Goal: Task Accomplishment & Management: Manage account settings

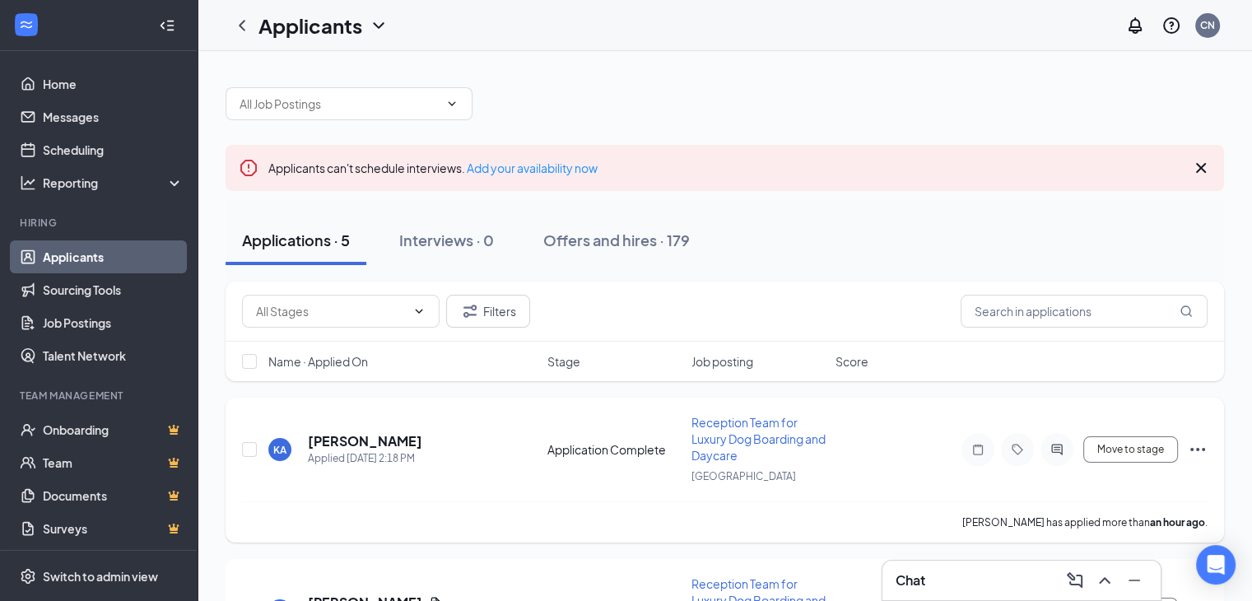
click at [1202, 445] on icon "Ellipses" at bounding box center [1198, 450] width 20 height 20
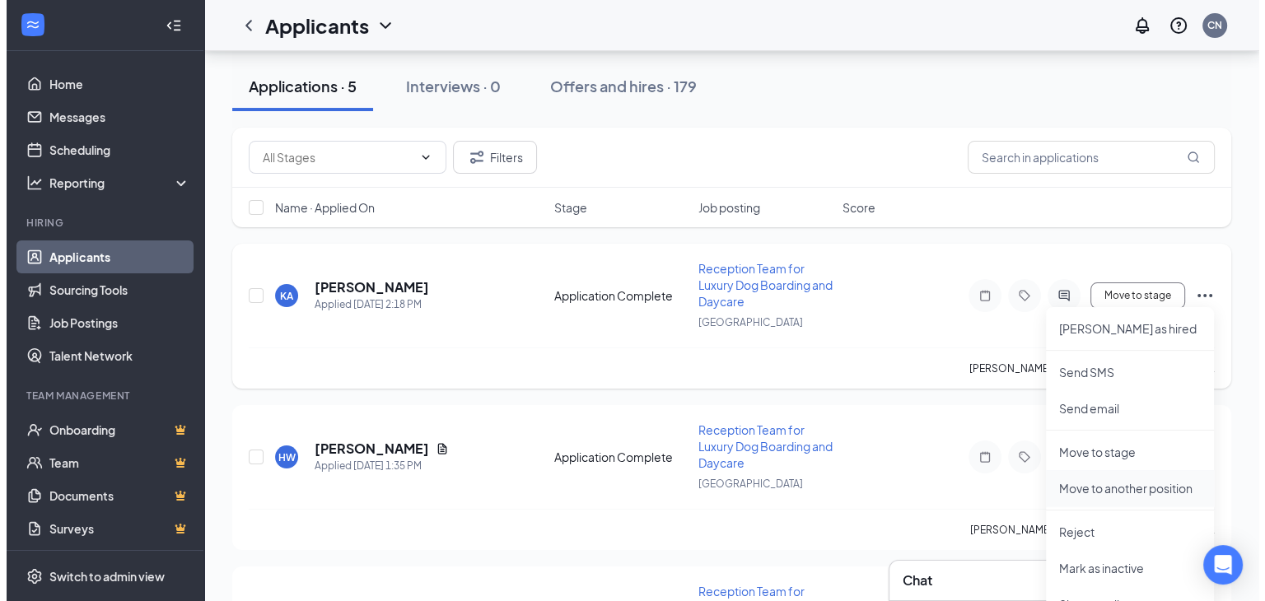
scroll to position [165, 0]
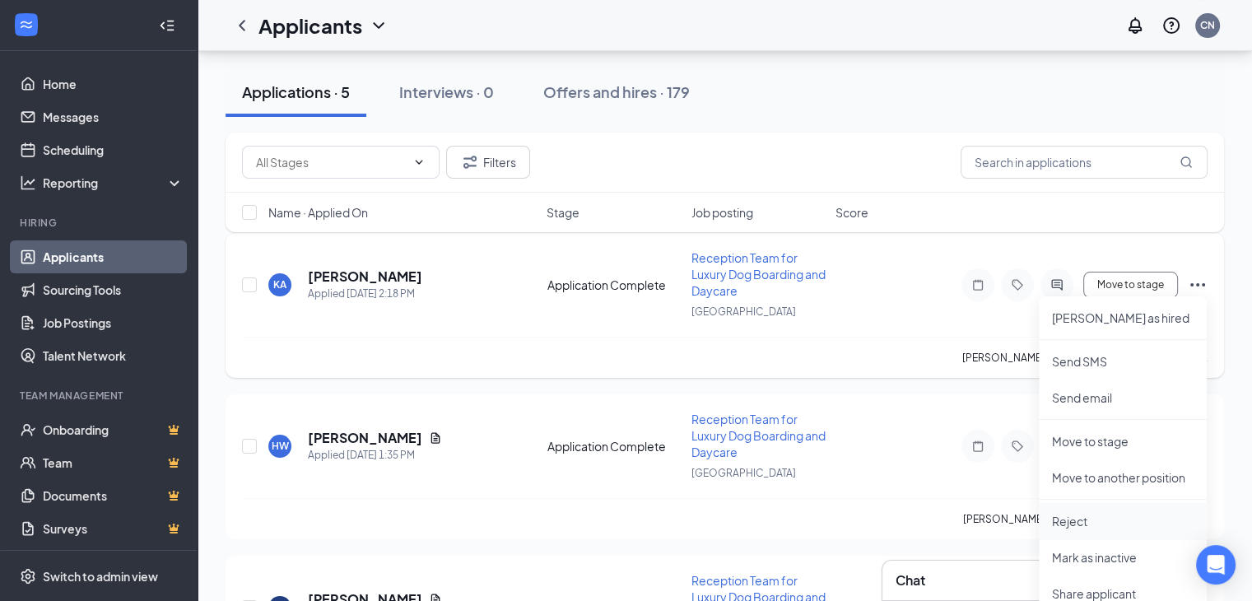
click at [1080, 521] on p "Reject" at bounding box center [1123, 521] width 142 height 16
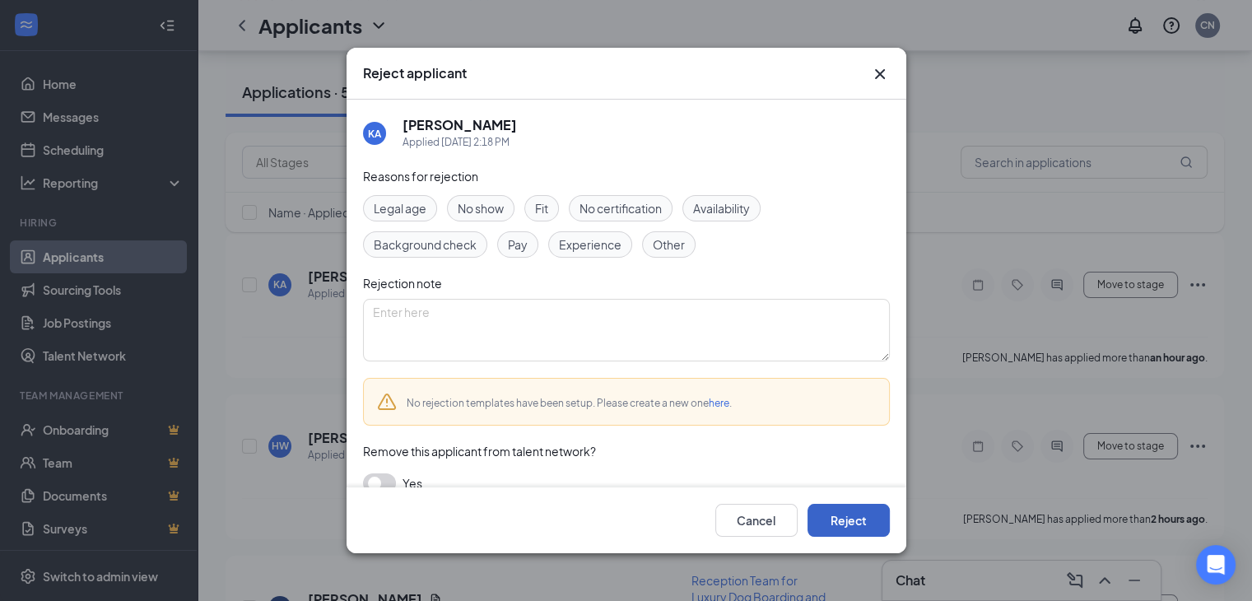
click at [843, 526] on button "Reject" at bounding box center [849, 520] width 82 height 33
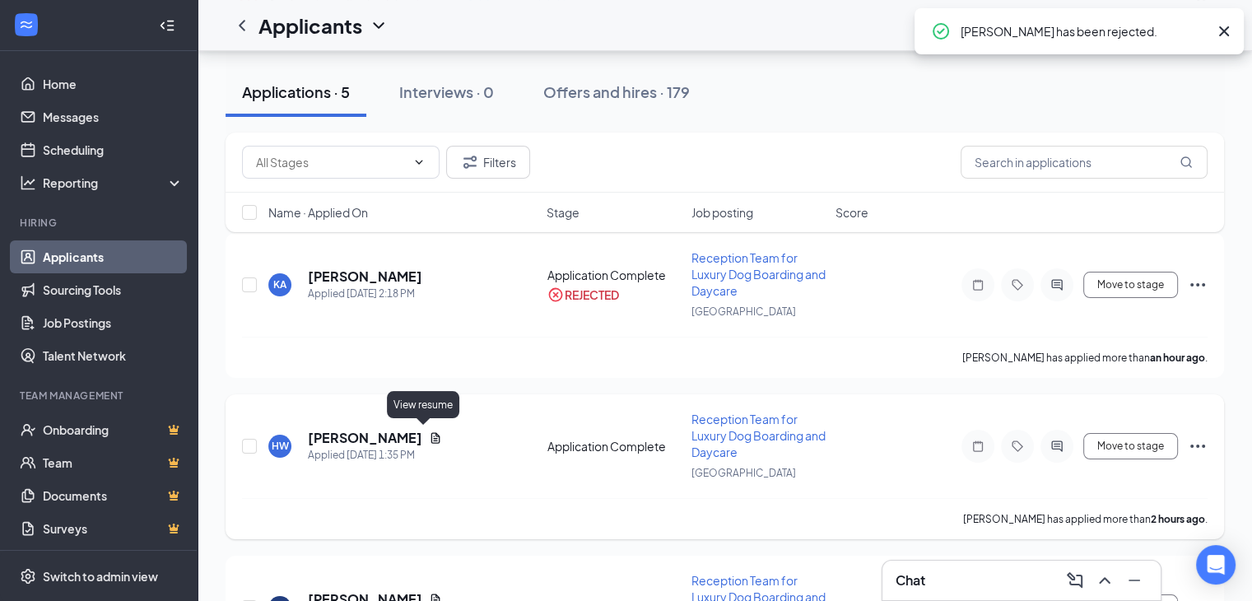
click at [429, 436] on icon "Document" at bounding box center [435, 437] width 13 height 13
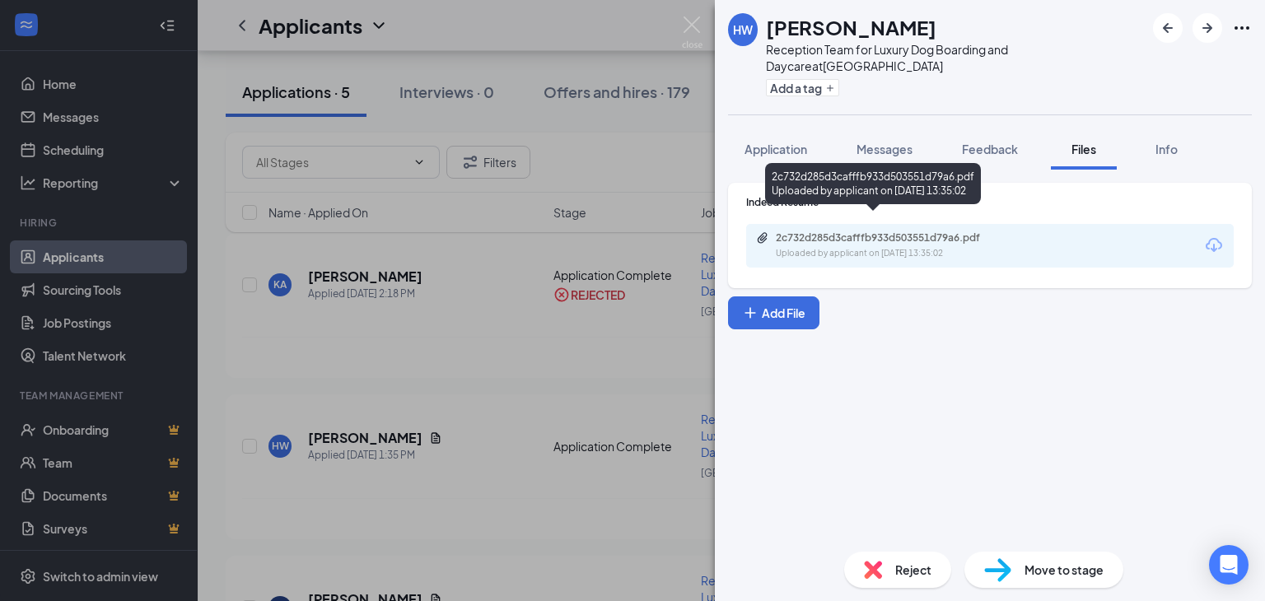
click at [909, 231] on div "2c732d285d3cafffb933d503551d79a6.pdf" at bounding box center [891, 237] width 231 height 13
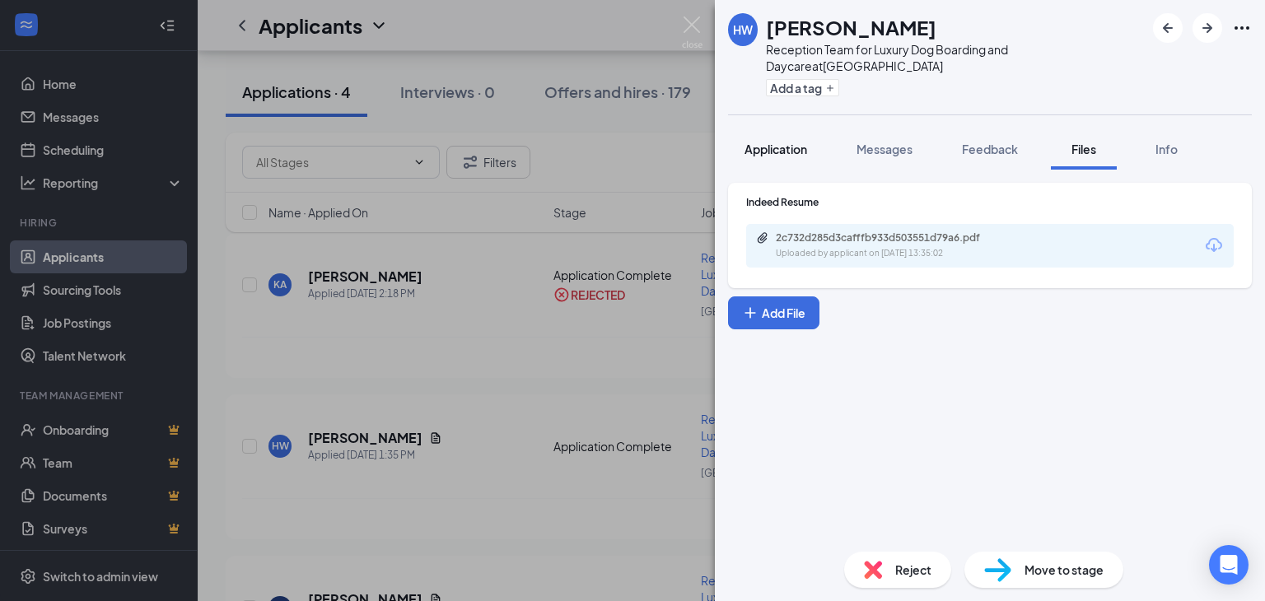
click at [788, 142] on span "Application" at bounding box center [775, 149] width 63 height 15
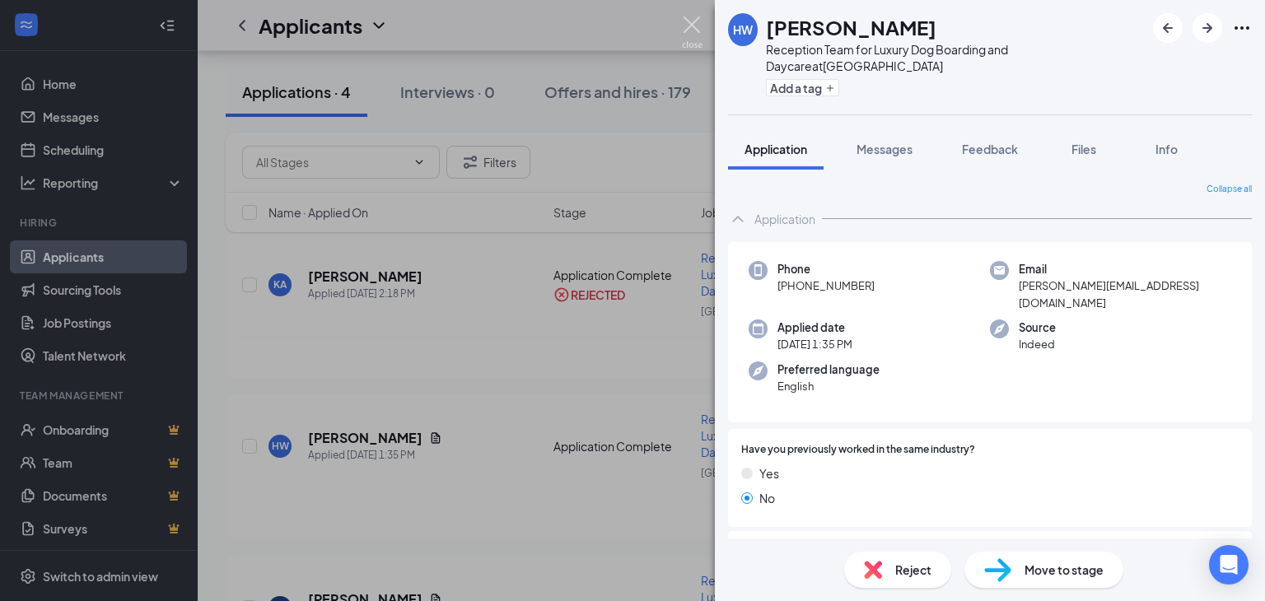
click at [690, 21] on img at bounding box center [692, 32] width 21 height 32
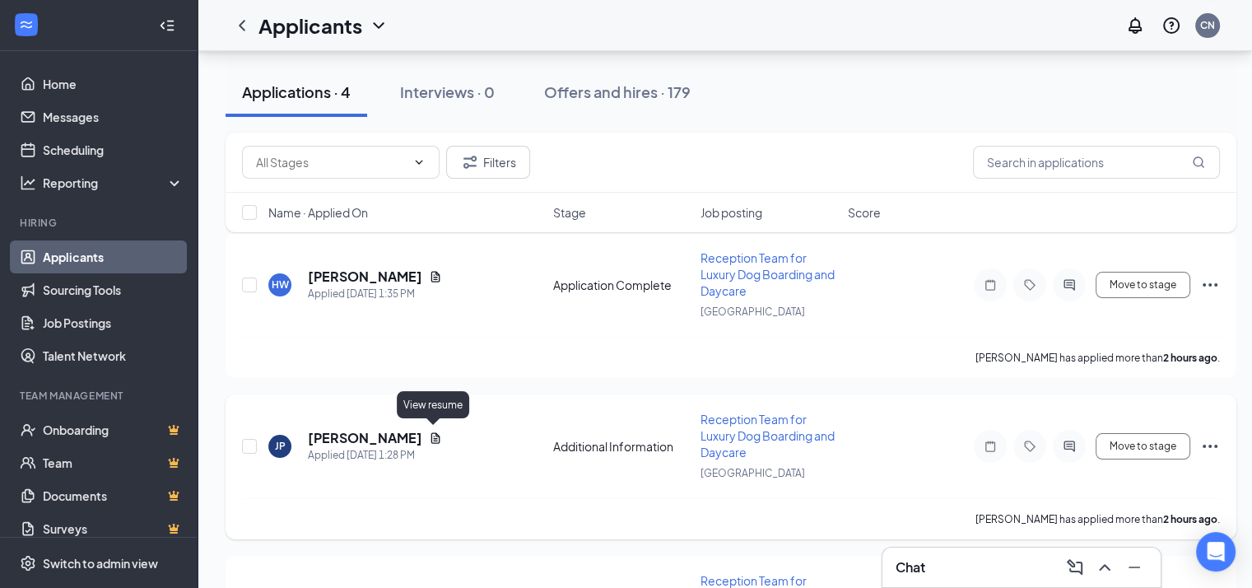
click at [435, 436] on icon "Document" at bounding box center [435, 437] width 13 height 13
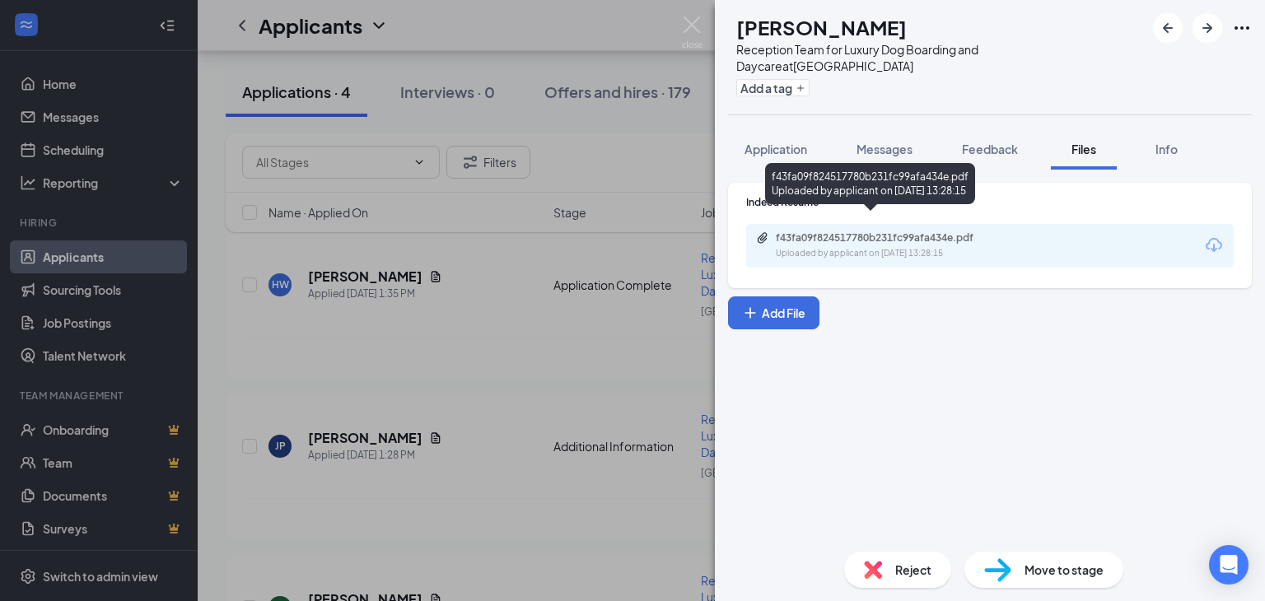
click at [887, 231] on div "f43fa09f824517780b231fc99afa434e.pdf" at bounding box center [891, 237] width 231 height 13
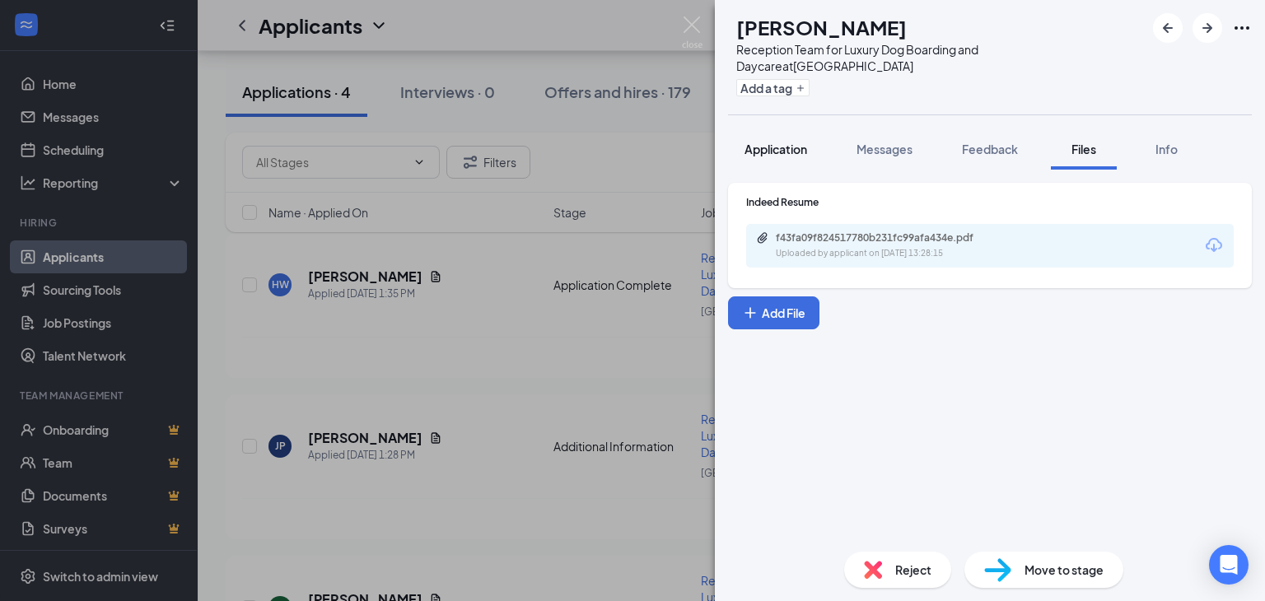
click at [774, 142] on span "Application" at bounding box center [775, 149] width 63 height 15
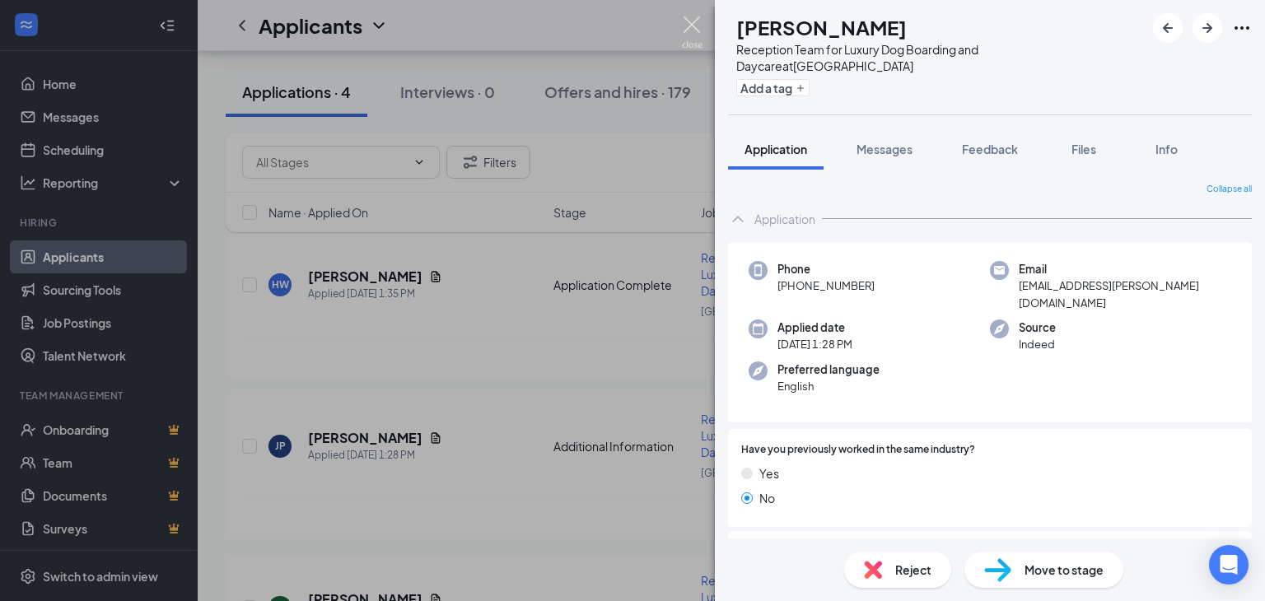
click at [692, 21] on img at bounding box center [692, 32] width 21 height 32
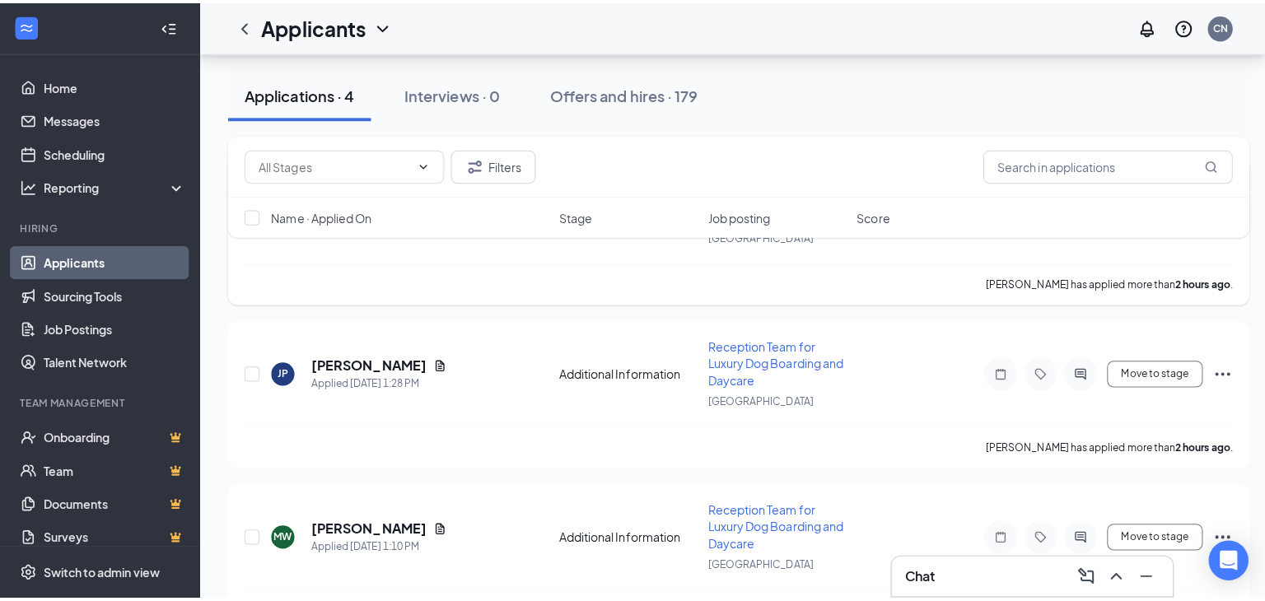
scroll to position [329, 0]
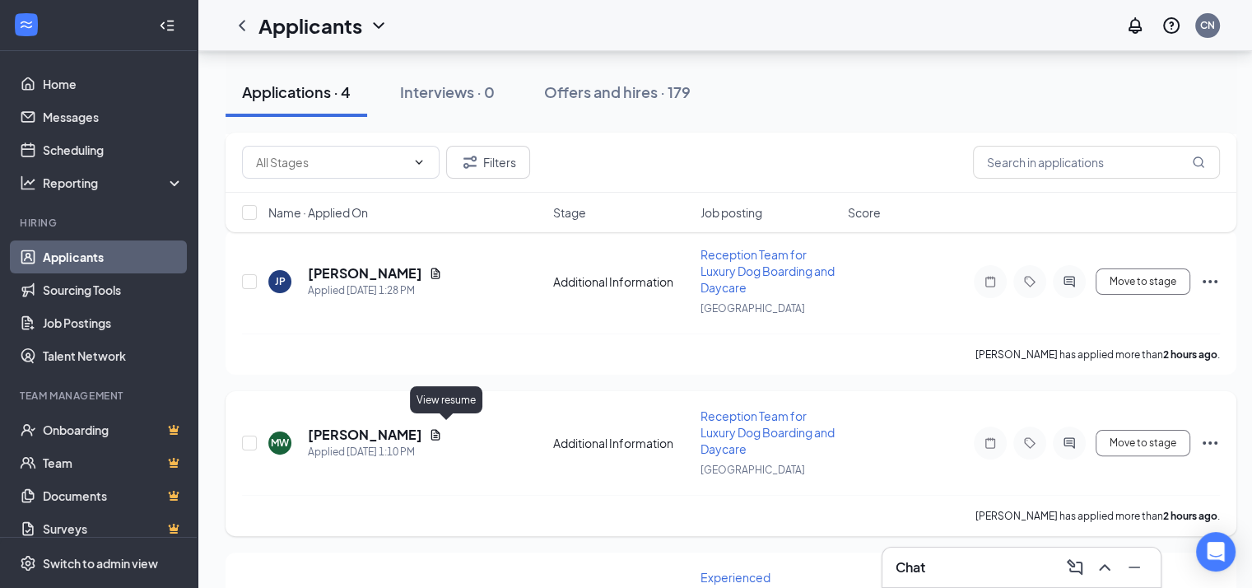
click at [442, 432] on icon "Document" at bounding box center [435, 434] width 13 height 13
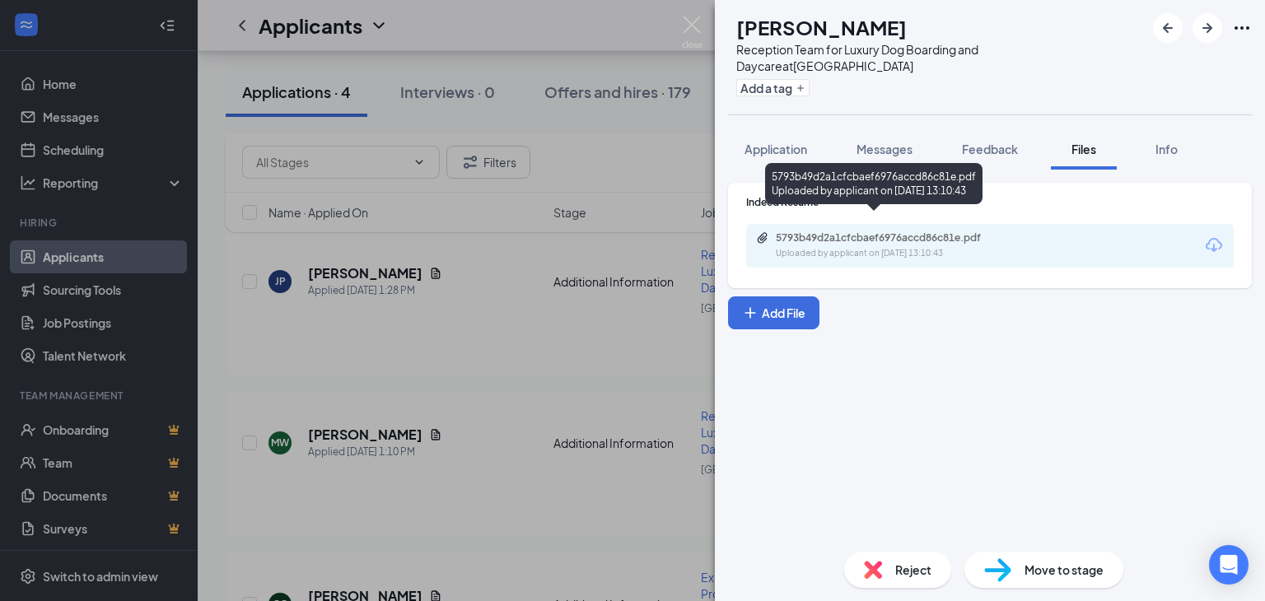
click at [913, 231] on div "5793b49d2a1cfcbaef6976accd86c81e.pdf" at bounding box center [891, 237] width 231 height 13
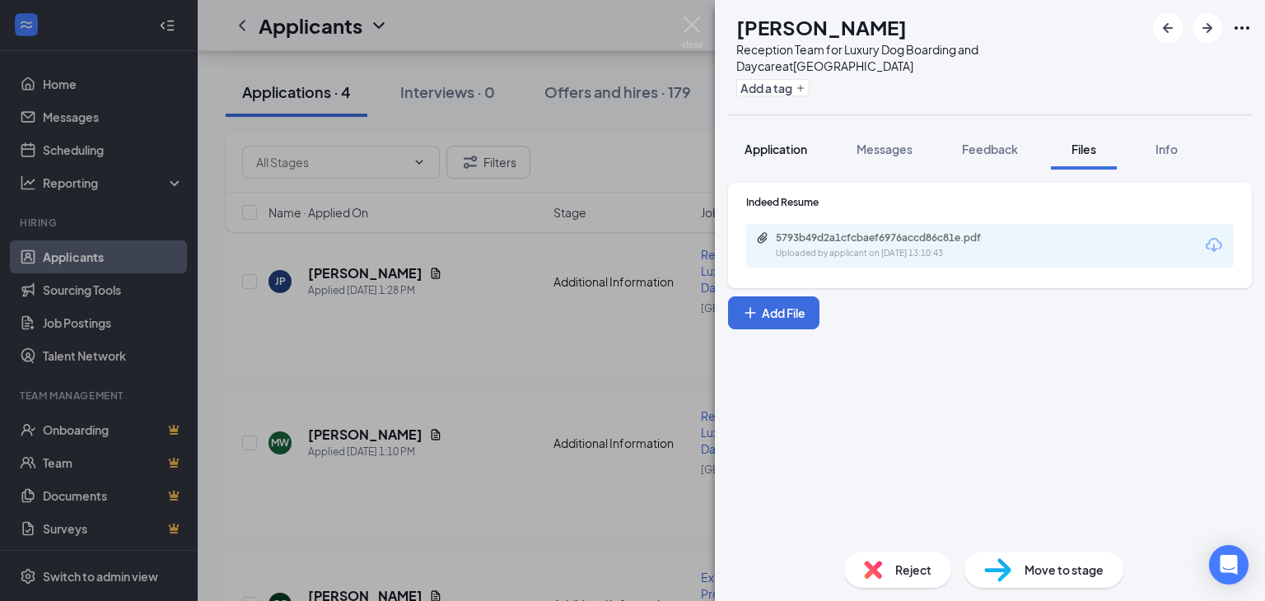
click at [763, 142] on span "Application" at bounding box center [775, 149] width 63 height 15
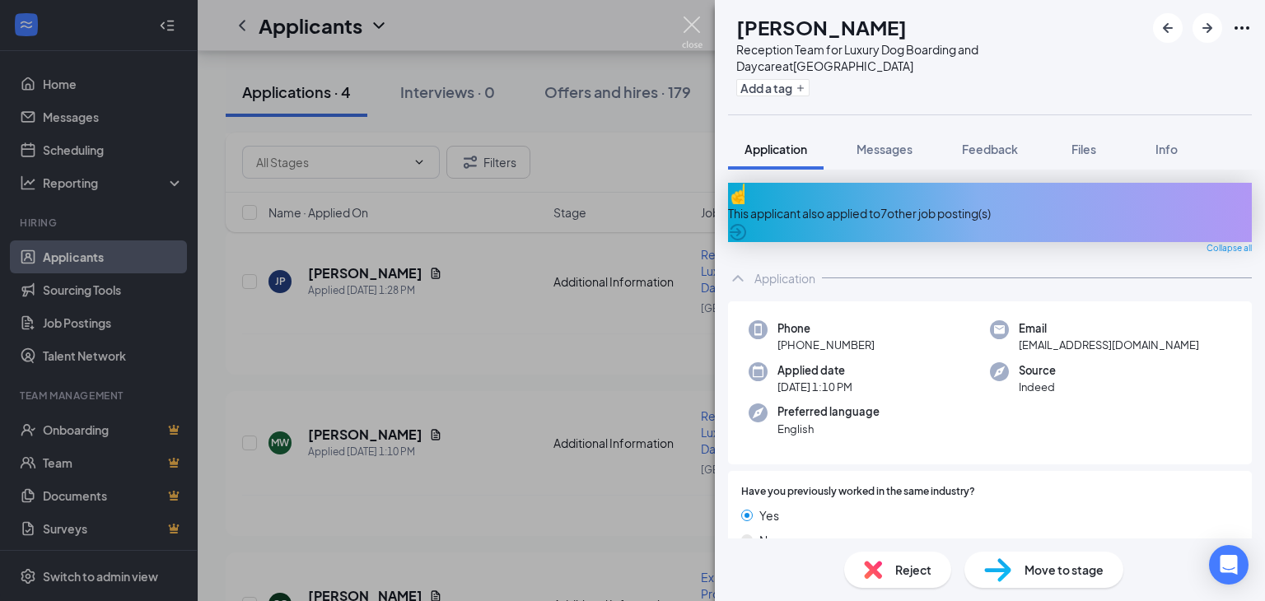
click at [698, 24] on img at bounding box center [692, 32] width 21 height 32
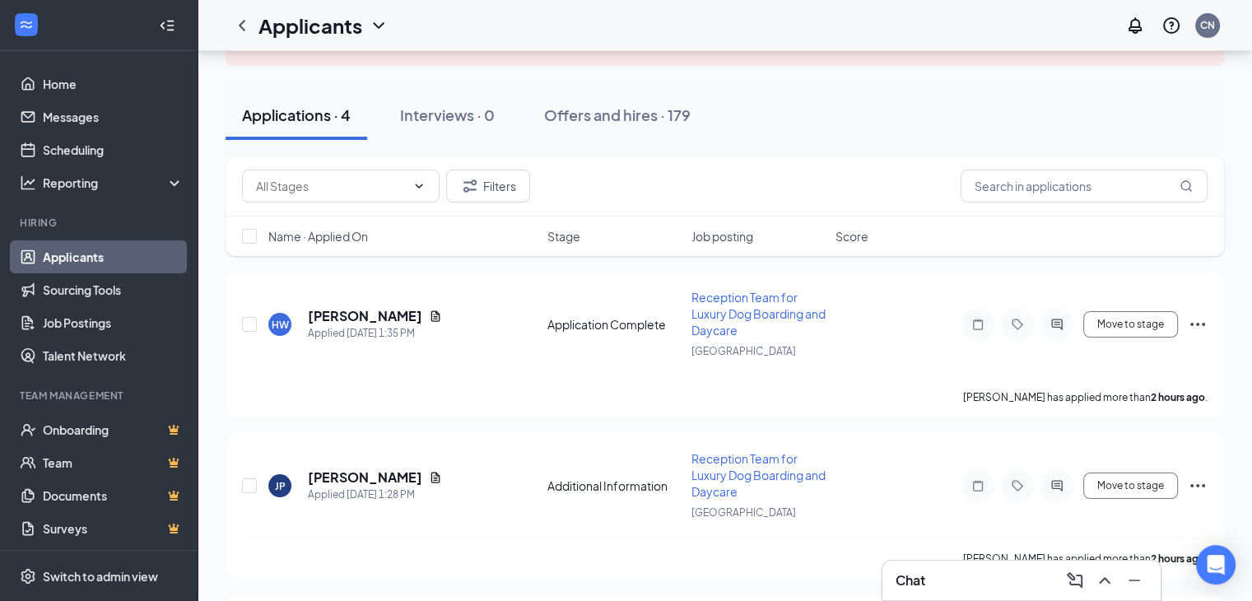
scroll to position [165, 0]
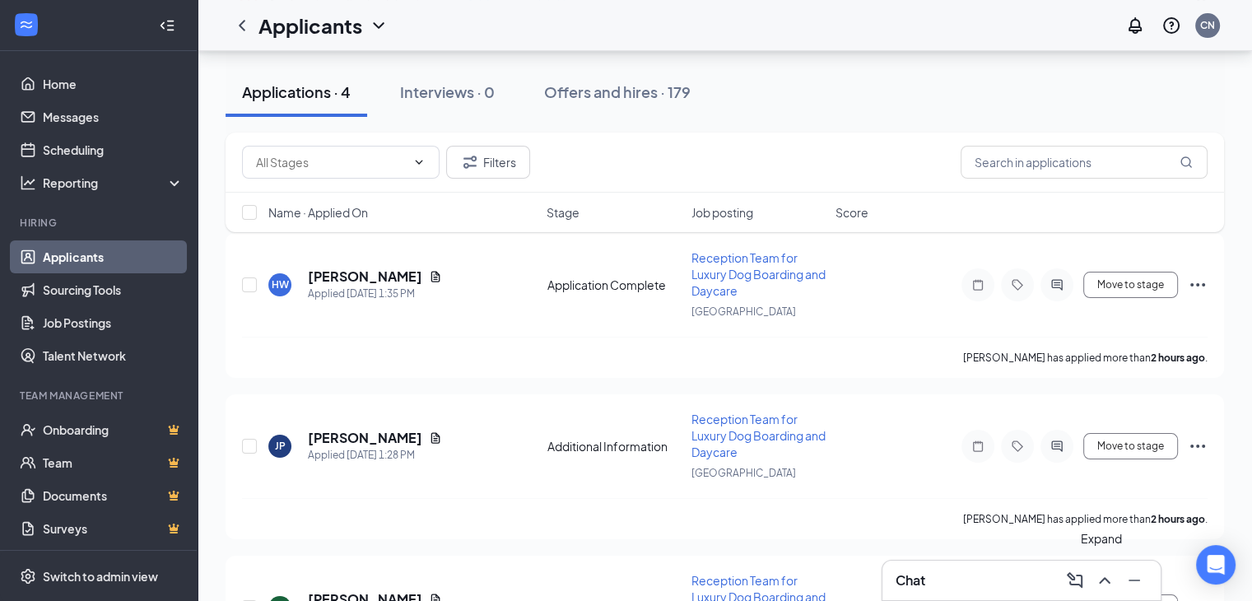
click at [1105, 582] on icon "ChevronUp" at bounding box center [1105, 581] width 20 height 20
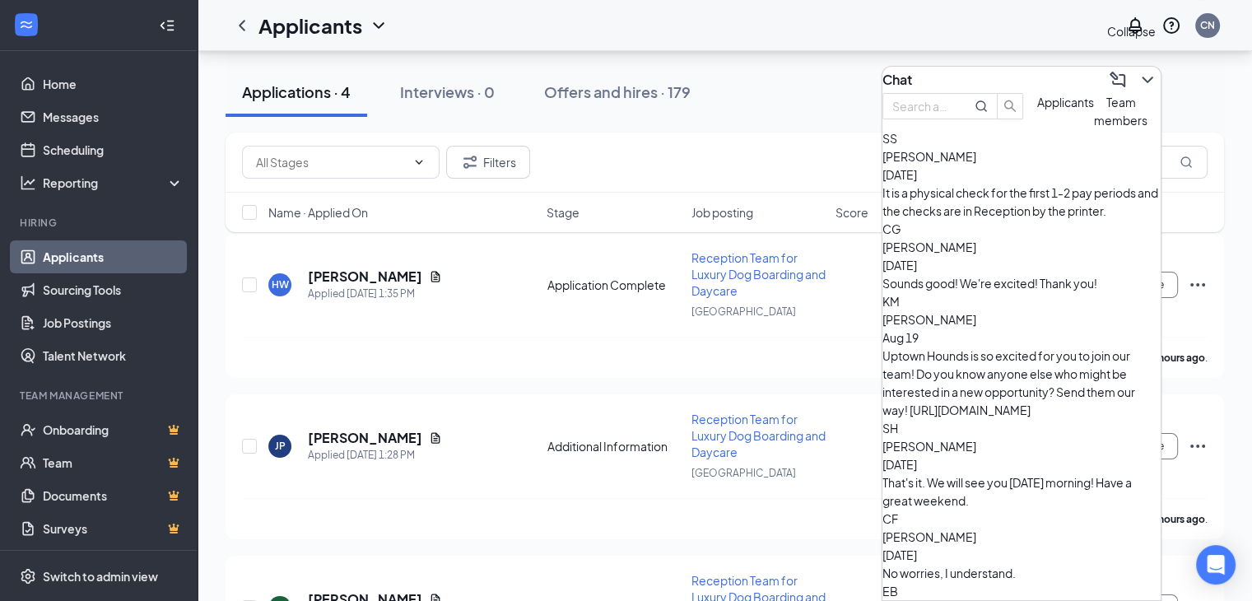
click at [1142, 77] on icon "ChevronDown" at bounding box center [1147, 80] width 11 height 7
